Goal: Transaction & Acquisition: Purchase product/service

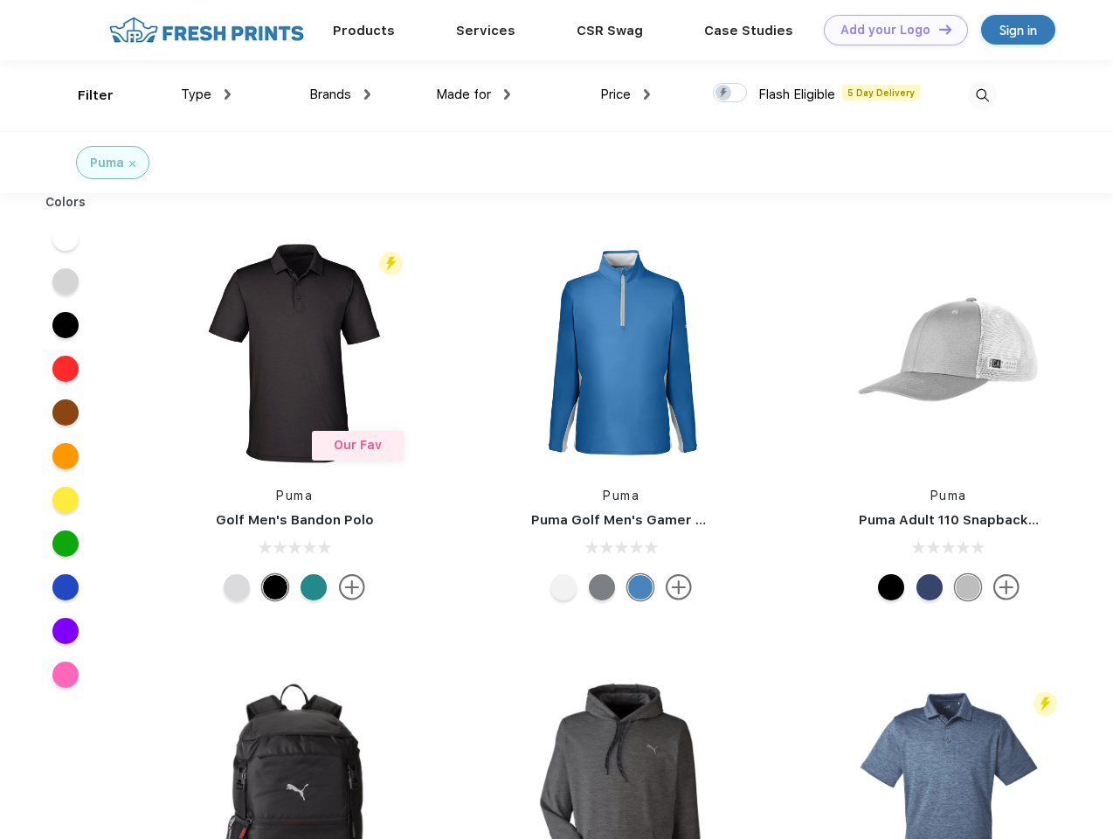
scroll to position [1, 0]
click at [890, 30] on link "Add your Logo Design Tool" at bounding box center [896, 30] width 144 height 31
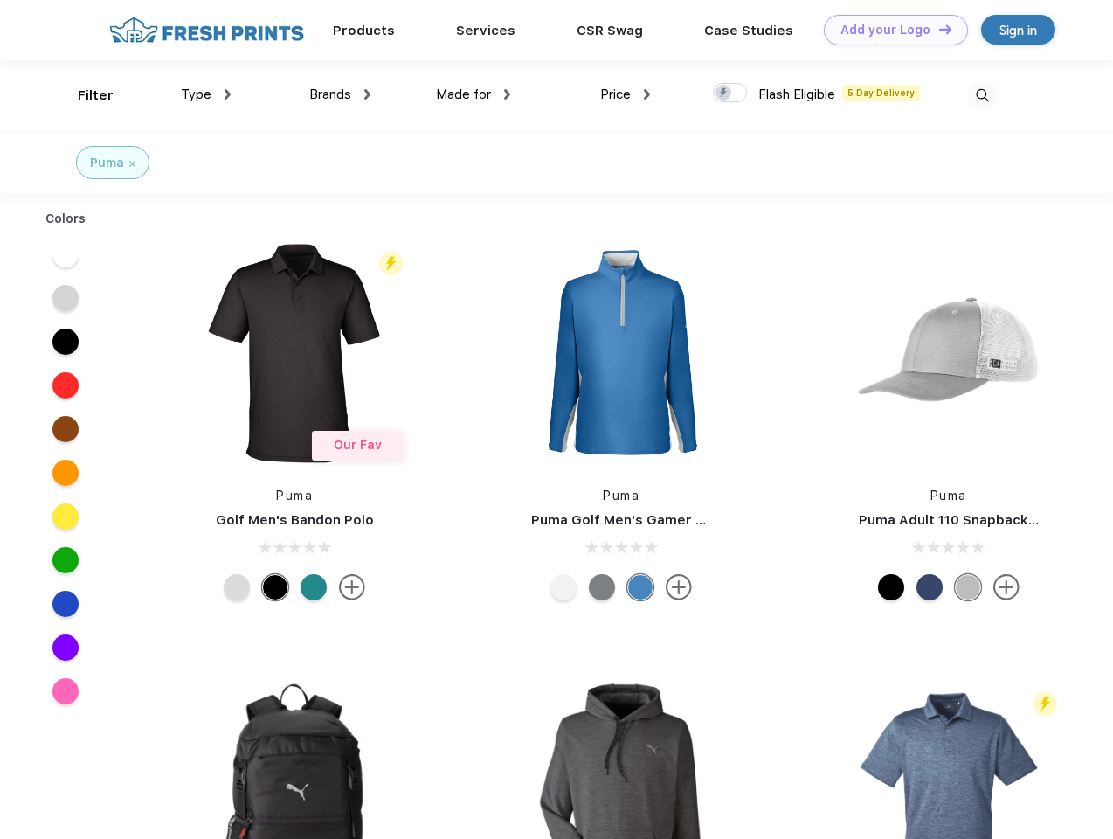
click at [0, 0] on div "Design Tool" at bounding box center [0, 0] width 0 height 0
click at [938, 29] on link "Add your Logo Design Tool" at bounding box center [896, 30] width 144 height 31
click at [84, 95] on div "Filter" at bounding box center [96, 96] width 36 height 20
click at [206, 94] on span "Type" at bounding box center [196, 95] width 31 height 16
click at [340, 94] on span "Brands" at bounding box center [330, 95] width 42 height 16
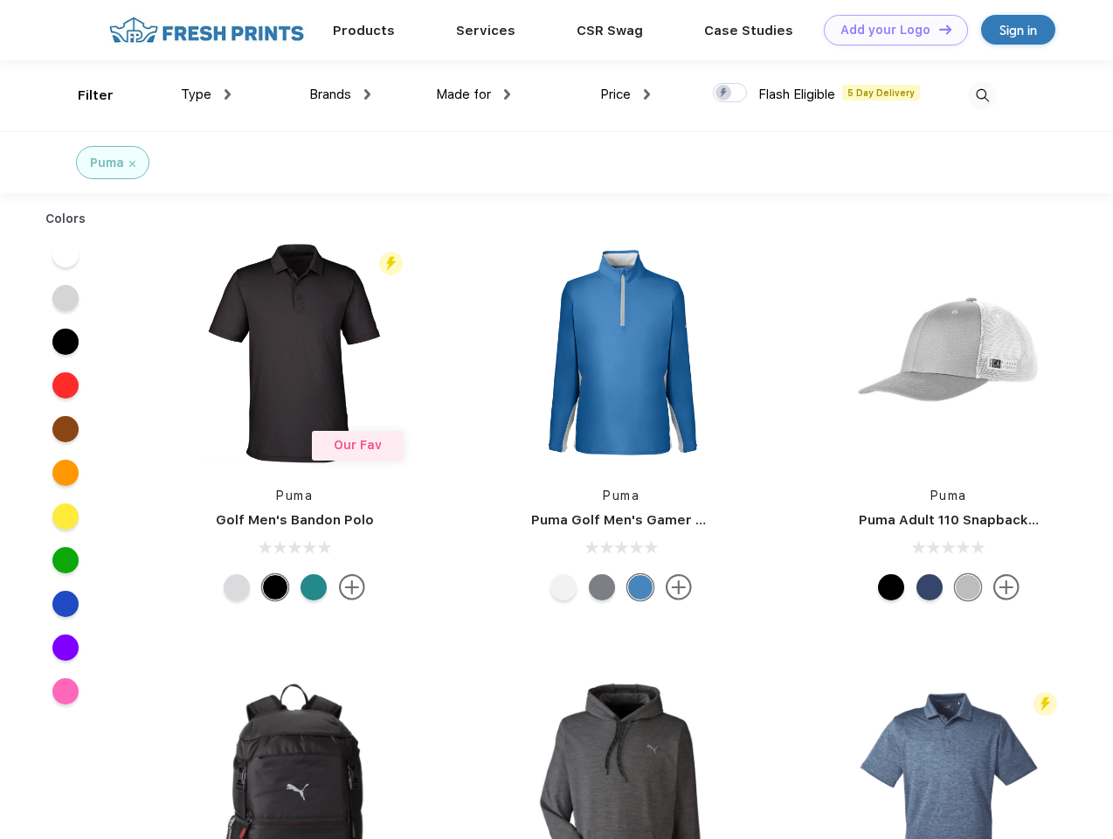
click at [474, 94] on span "Made for" at bounding box center [463, 95] width 55 height 16
click at [626, 94] on span "Price" at bounding box center [615, 95] width 31 height 16
click at [731, 94] on div at bounding box center [730, 92] width 34 height 19
click at [724, 94] on input "checkbox" at bounding box center [718, 87] width 11 height 11
click at [982, 95] on img at bounding box center [982, 95] width 29 height 29
